Goal: Navigation & Orientation: Go to known website

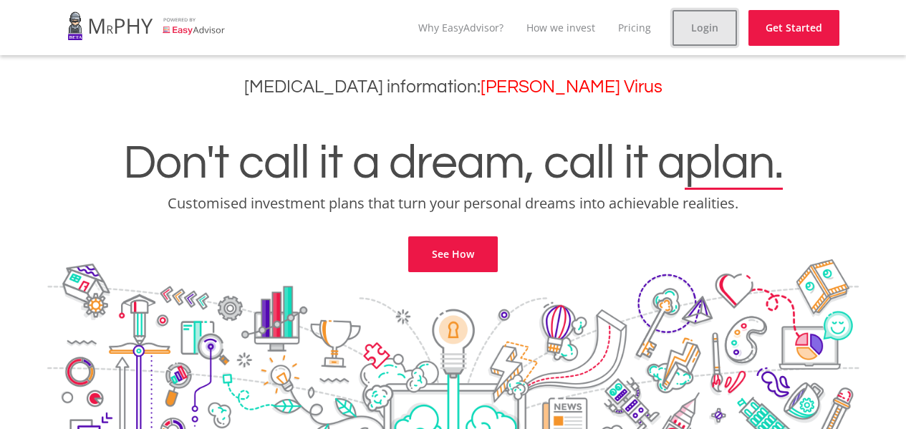
click at [723, 21] on link "Login" at bounding box center [704, 28] width 64 height 36
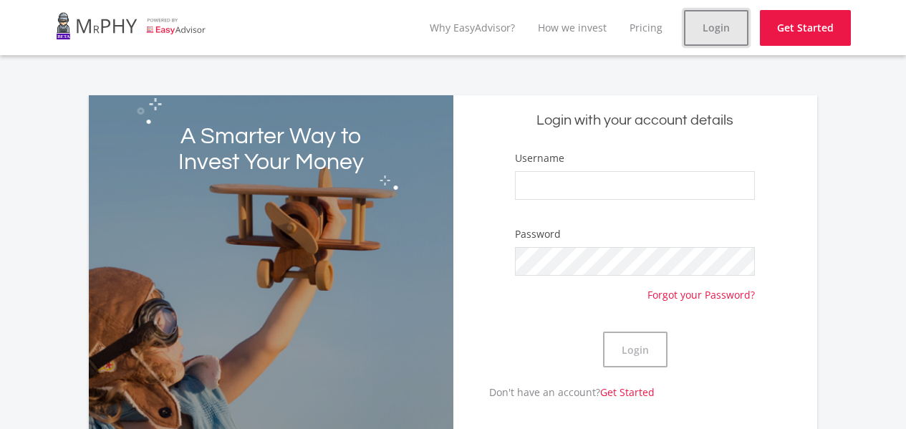
click at [724, 28] on link "Login" at bounding box center [716, 28] width 64 height 36
